Goal: Use online tool/utility: Utilize a website feature to perform a specific function

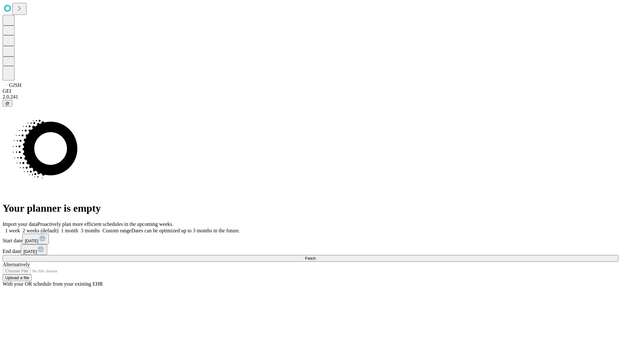
click at [315, 256] on span "Fetch" at bounding box center [310, 258] width 11 height 5
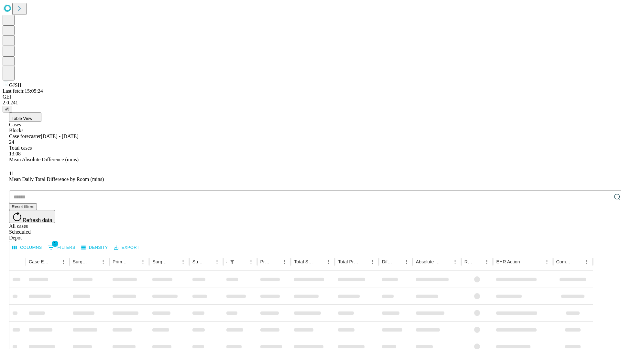
click at [32, 116] on span "Table View" at bounding box center [22, 118] width 21 height 5
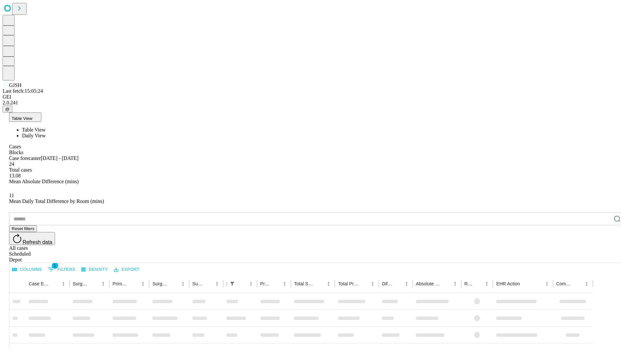
click at [46, 133] on span "Daily View" at bounding box center [34, 135] width 24 height 5
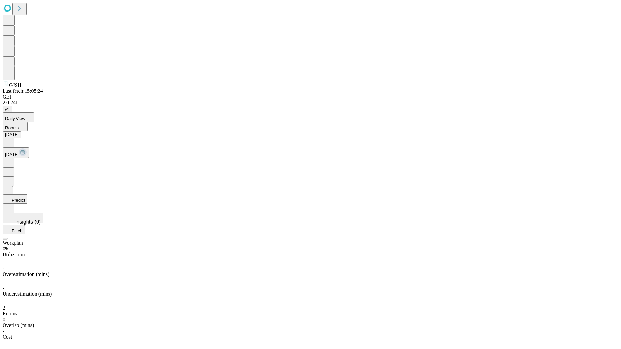
click at [27, 194] on button "Predict" at bounding box center [15, 198] width 25 height 9
